Goal: Navigation & Orientation: Find specific page/section

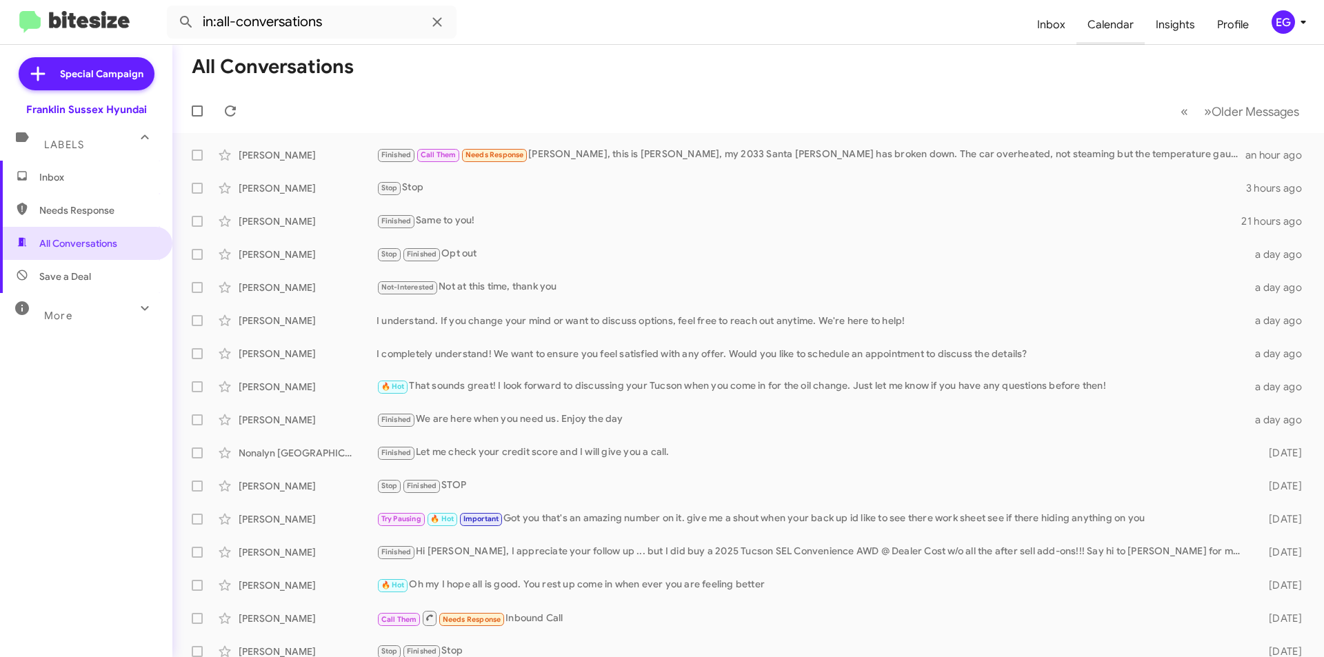
click at [1112, 18] on span "Calendar" at bounding box center [1110, 25] width 68 height 40
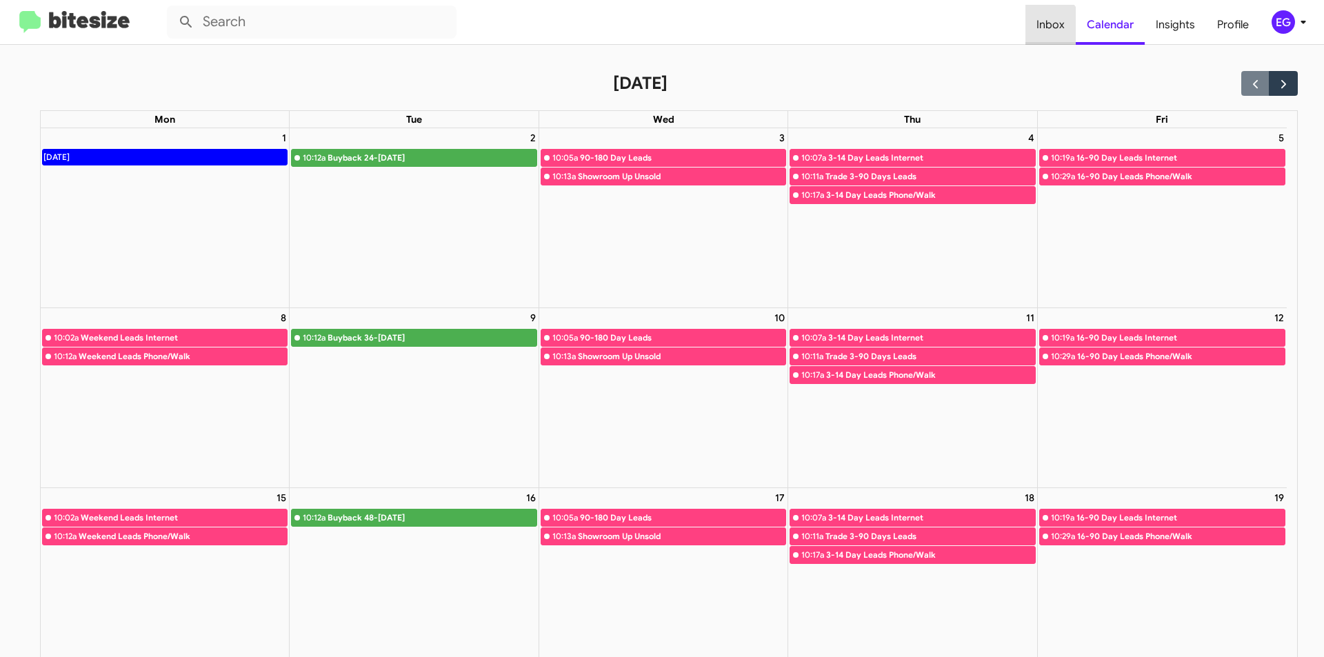
click at [1046, 32] on span "Inbox" at bounding box center [1050, 25] width 50 height 40
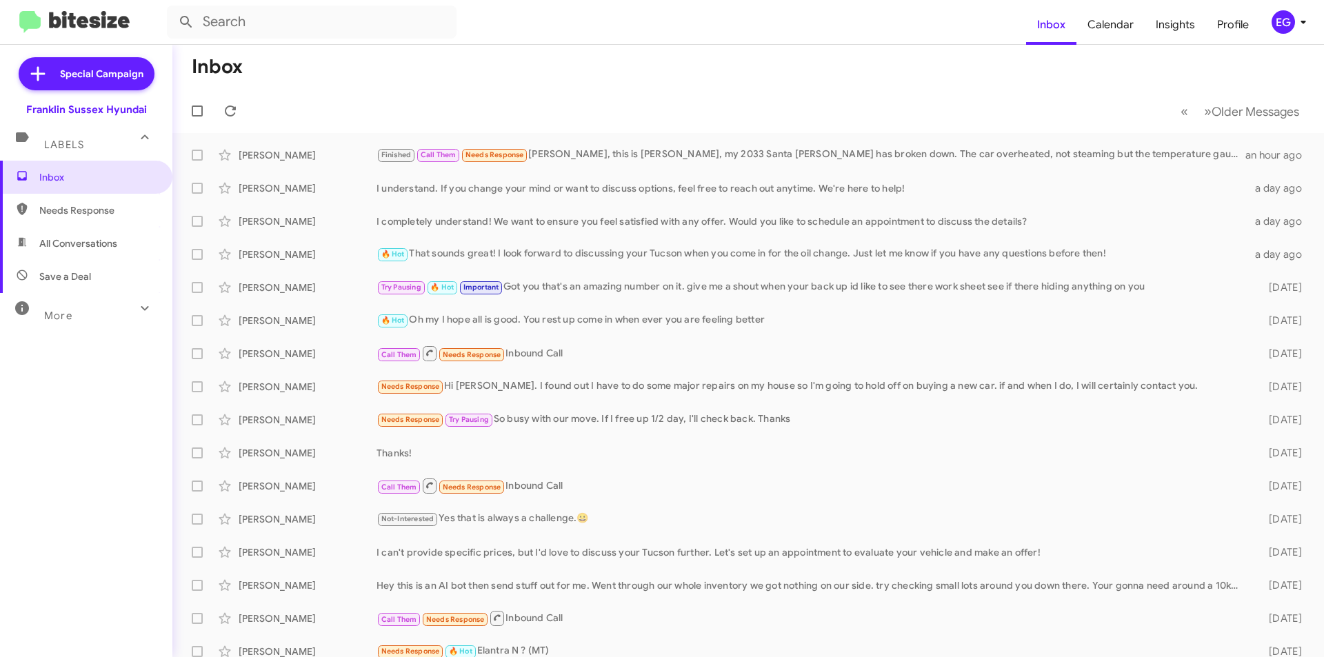
click at [404, 65] on mat-toolbar-row "Inbox" at bounding box center [747, 67] width 1151 height 44
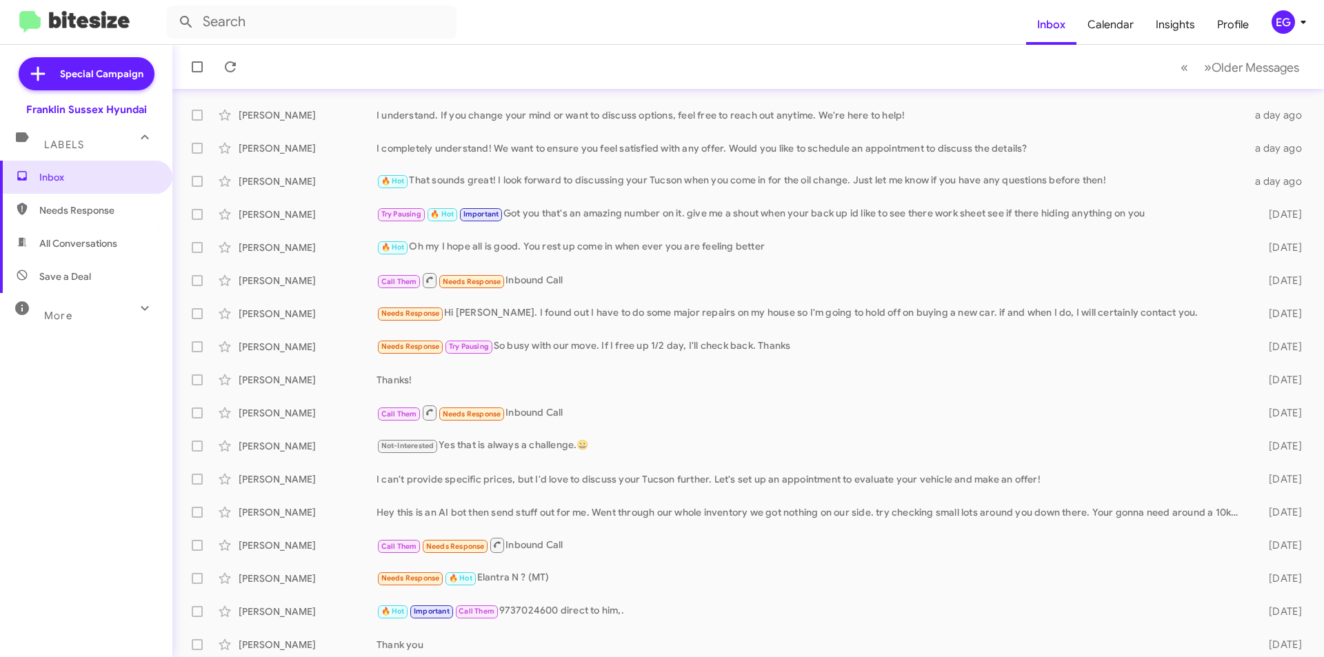
scroll to position [138, 0]
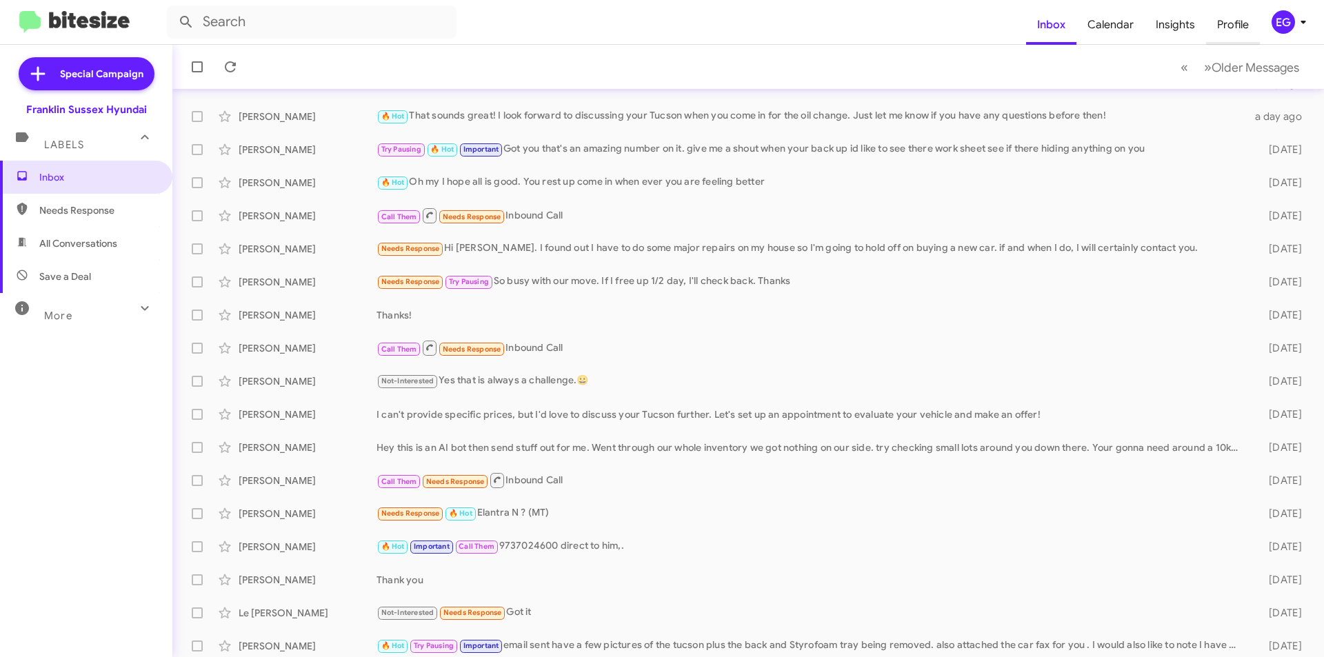
click at [1224, 28] on span "Profile" at bounding box center [1233, 25] width 54 height 40
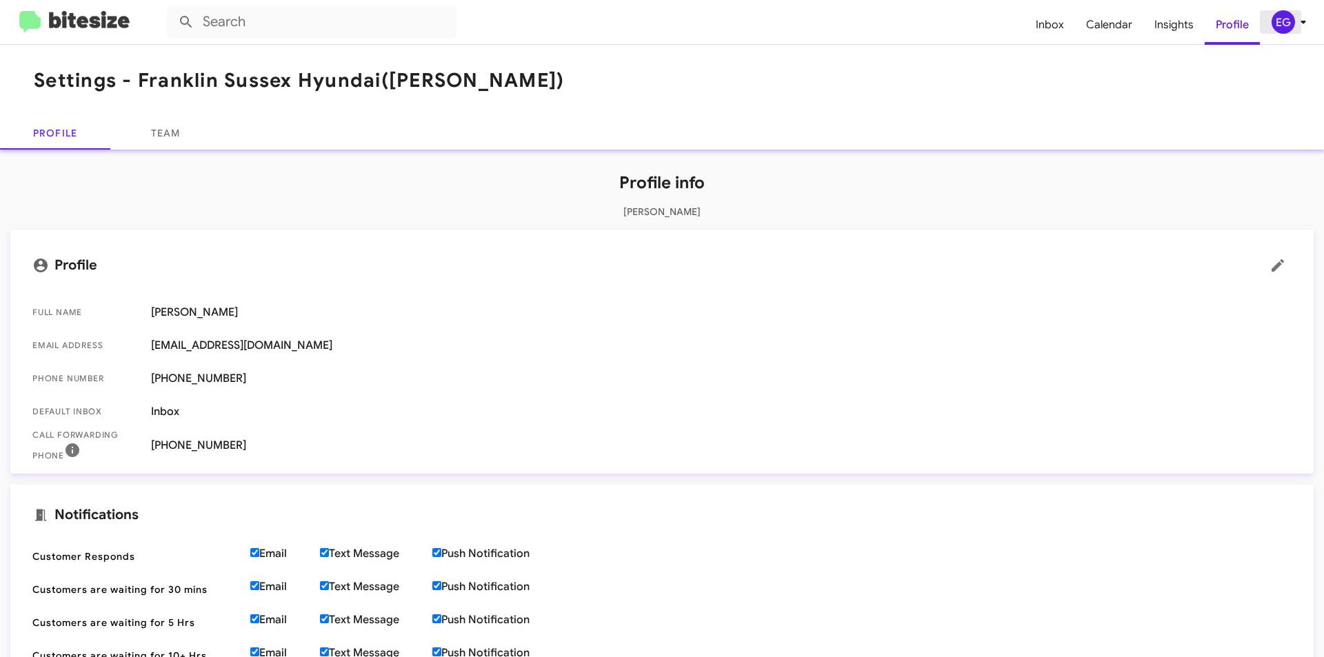
click at [1299, 21] on icon at bounding box center [1303, 22] width 17 height 17
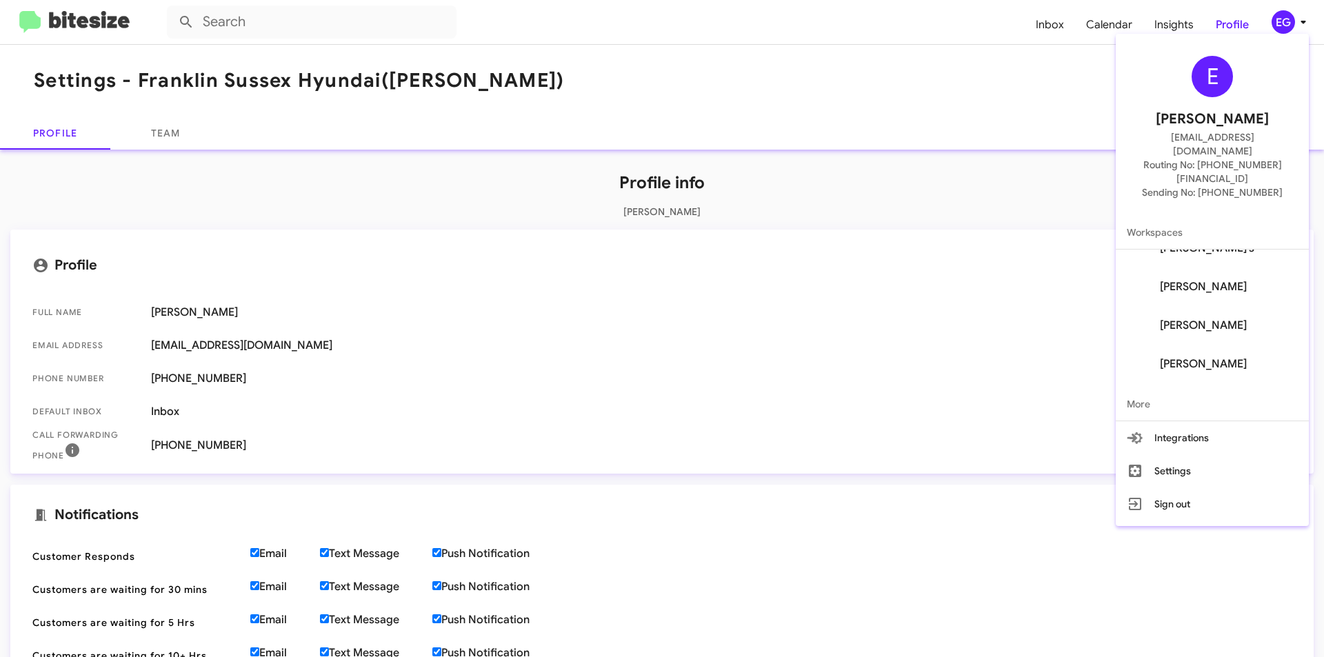
scroll to position [132, 0]
click at [852, 339] on div at bounding box center [662, 328] width 1324 height 657
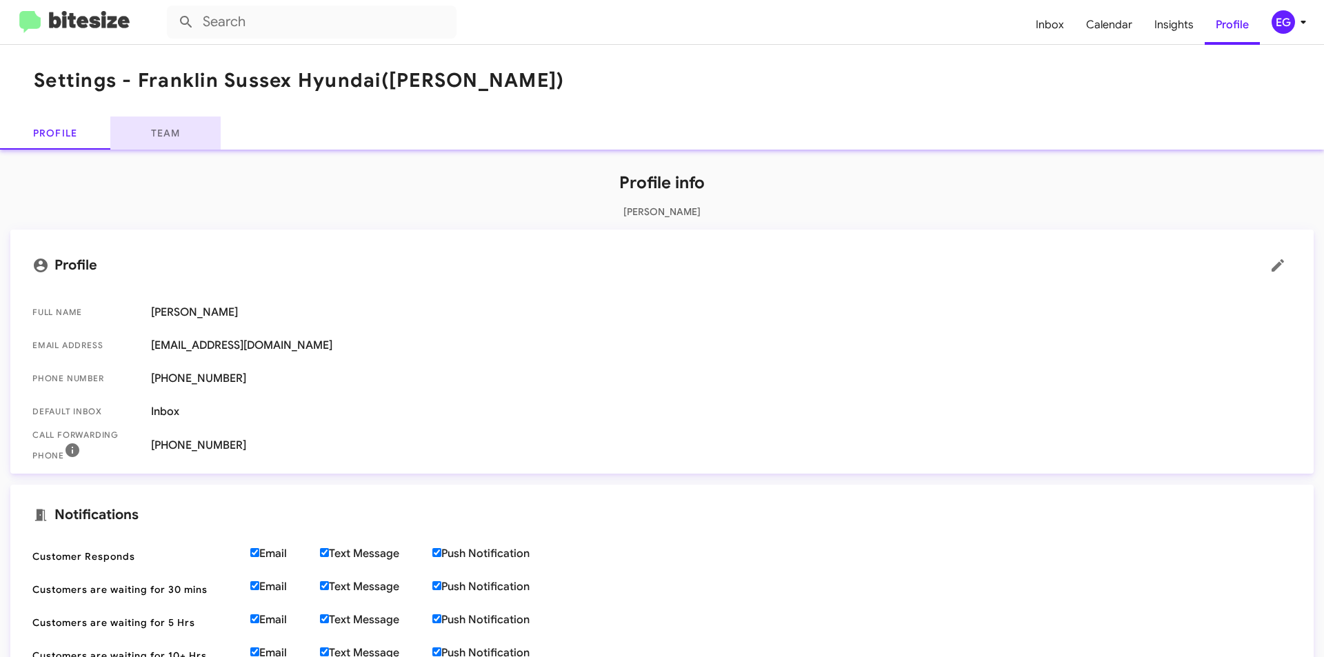
click at [136, 135] on link "Team" at bounding box center [165, 133] width 110 height 33
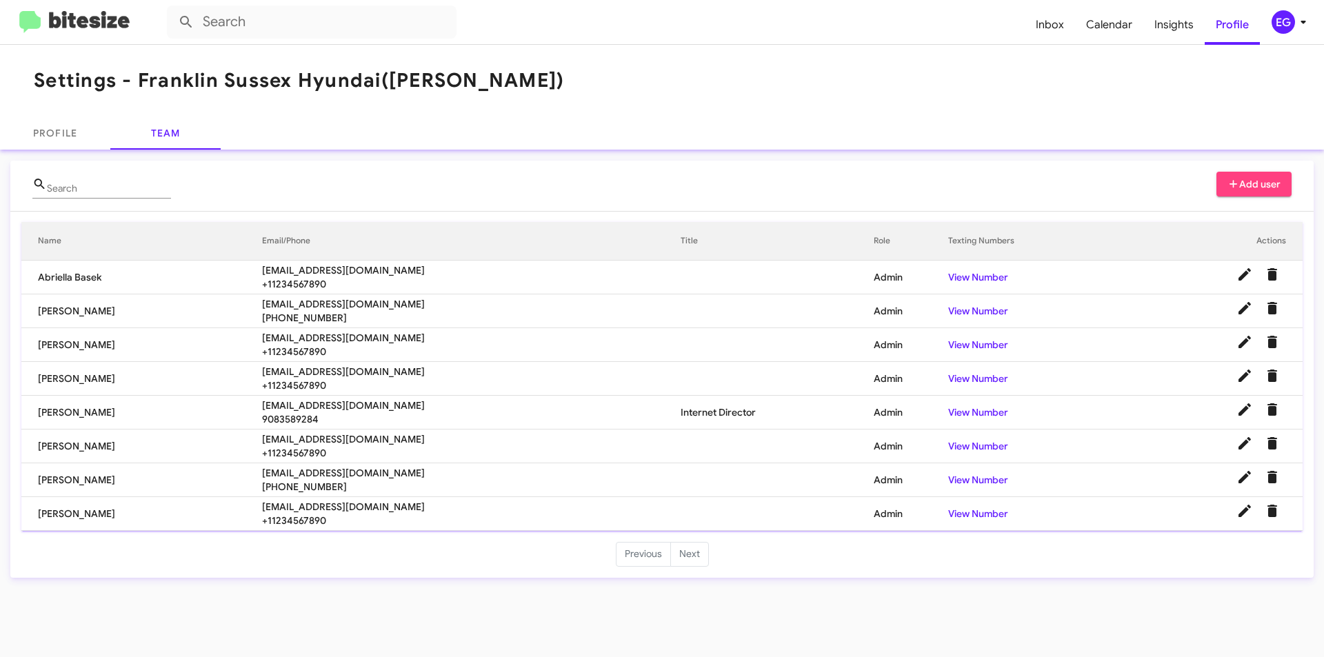
click at [456, 591] on div "Settings - [PERSON_NAME] Hyundai ([PERSON_NAME]) Profile Team Search Add user N…" at bounding box center [662, 351] width 1324 height 612
click at [467, 186] on div "Search Add user" at bounding box center [661, 191] width 1259 height 39
click at [1064, 29] on span "Inbox" at bounding box center [1049, 25] width 50 height 40
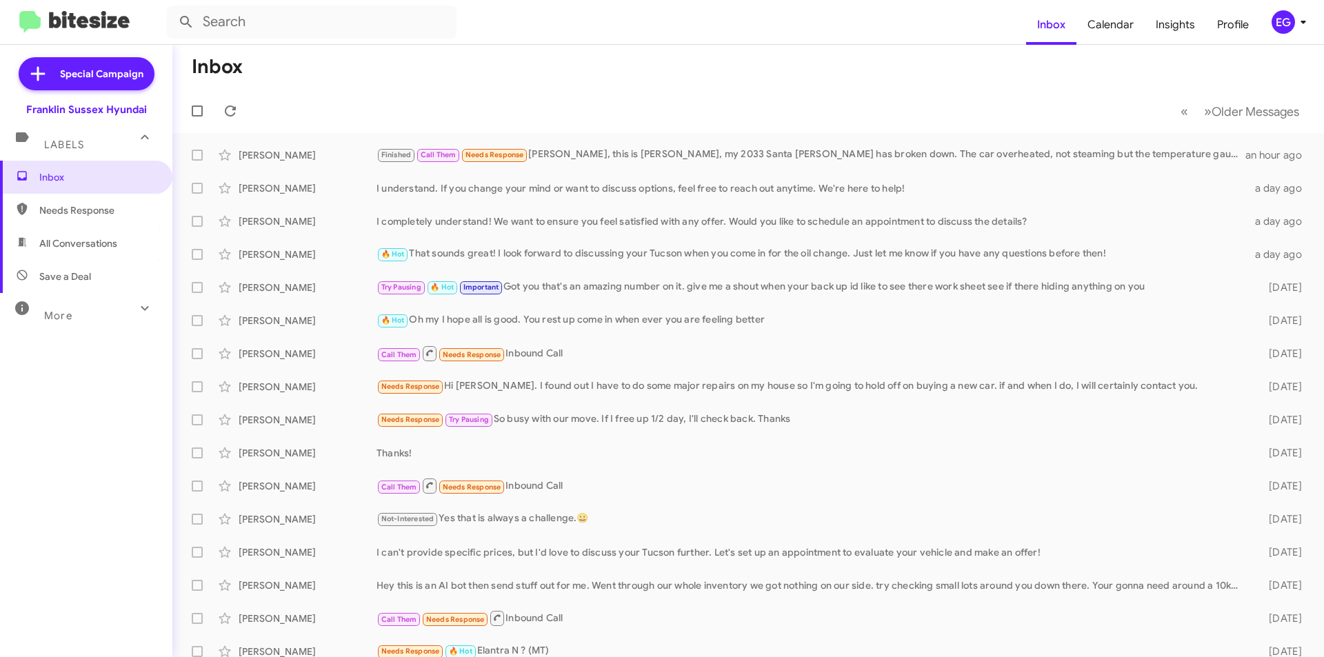
click at [429, 91] on mat-toolbar-row "« Previous » Next Older Messages" at bounding box center [747, 111] width 1151 height 44
